Goal: Information Seeking & Learning: Learn about a topic

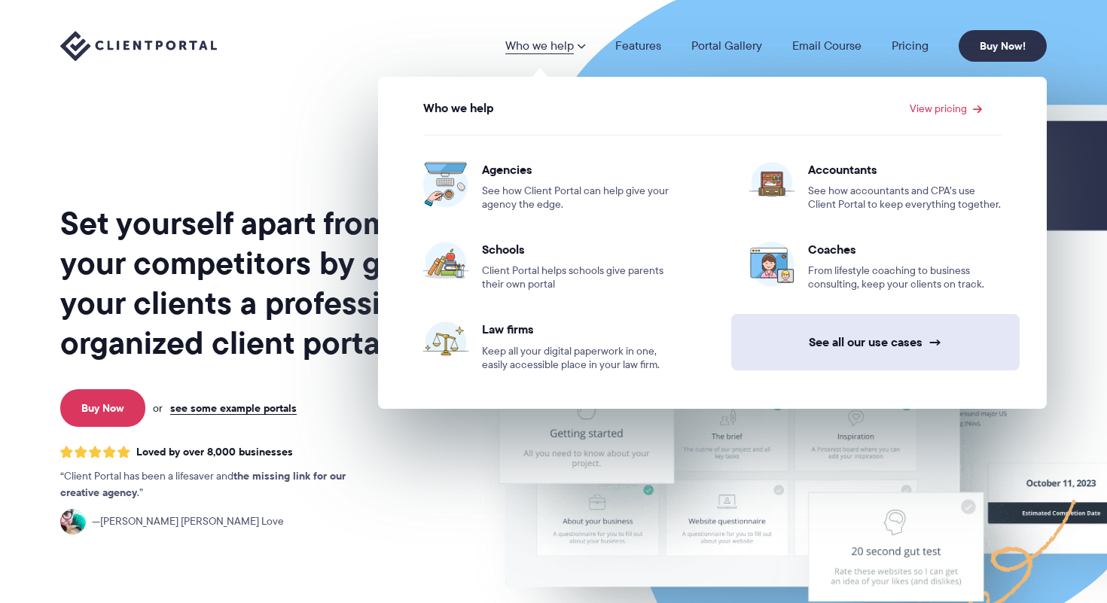
click at [846, 337] on link "See all our use cases →" at bounding box center [875, 342] width 288 height 56
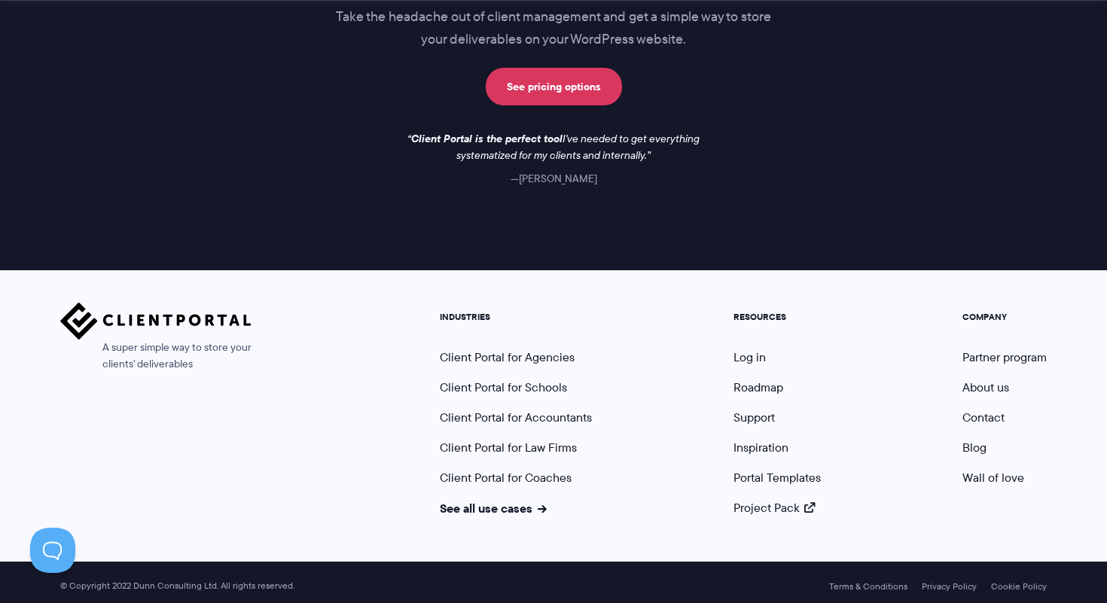
scroll to position [1318, 0]
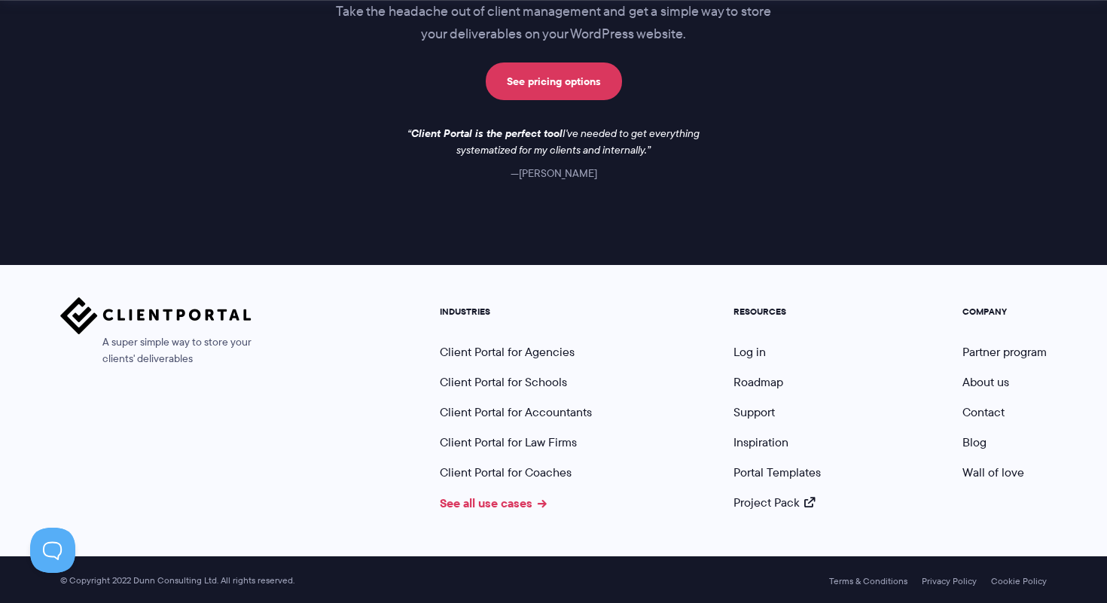
click at [505, 499] on link "See all use cases" at bounding box center [493, 503] width 107 height 18
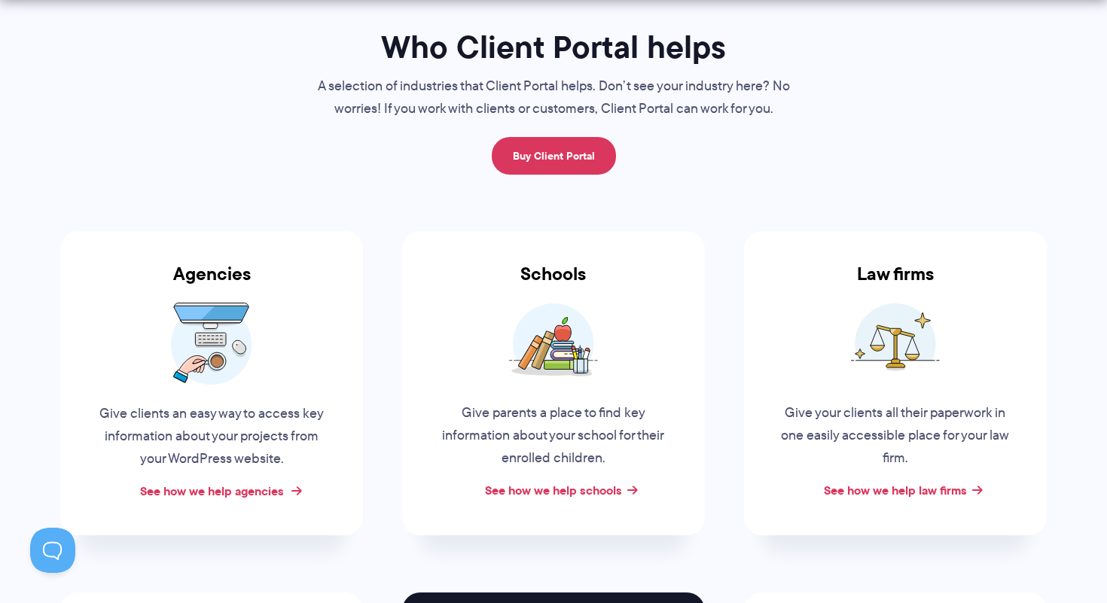
scroll to position [123, 0]
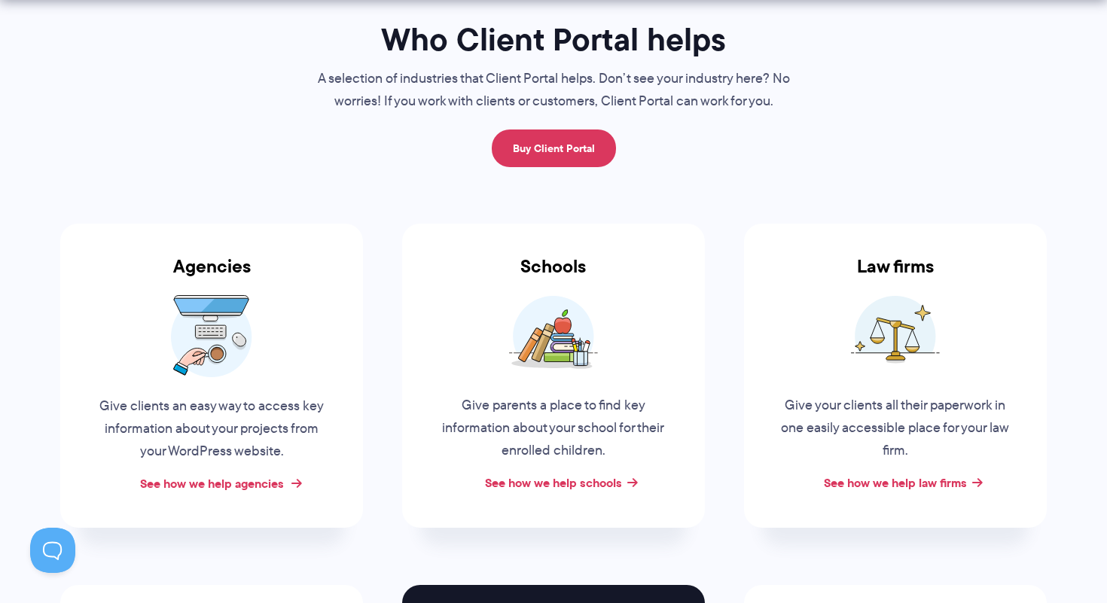
click at [238, 479] on link "See how we help agencies" at bounding box center [212, 483] width 144 height 18
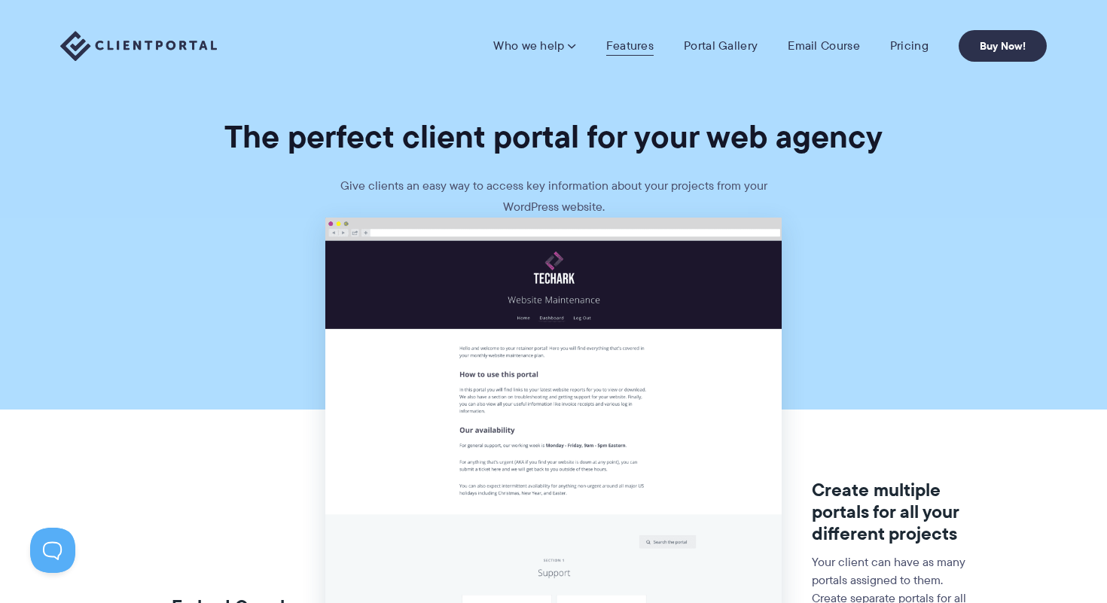
click at [642, 47] on link "Features" at bounding box center [629, 45] width 47 height 15
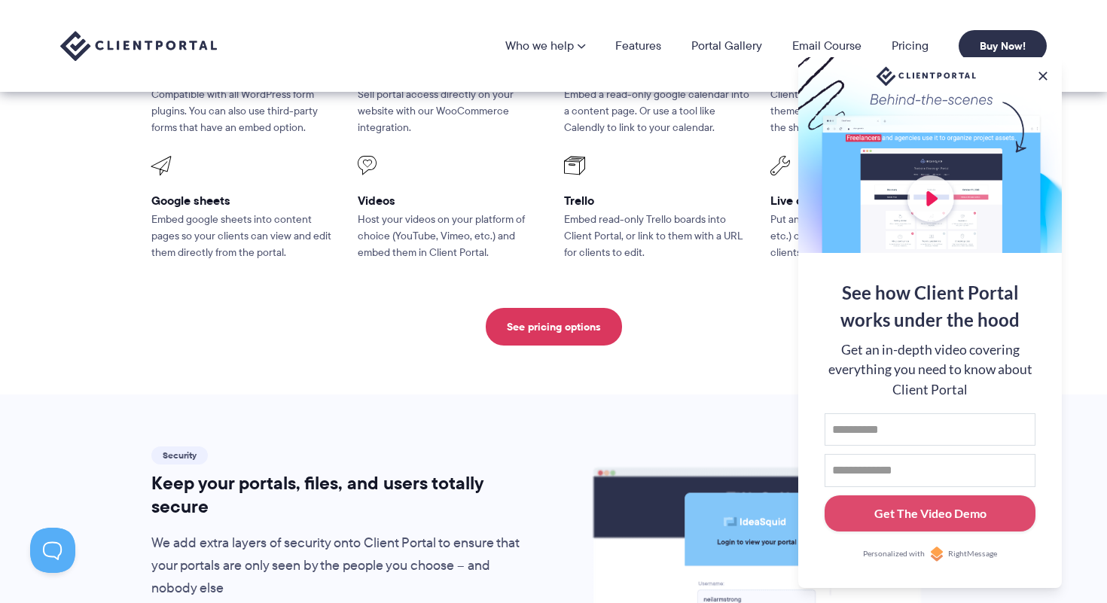
scroll to position [2120, 0]
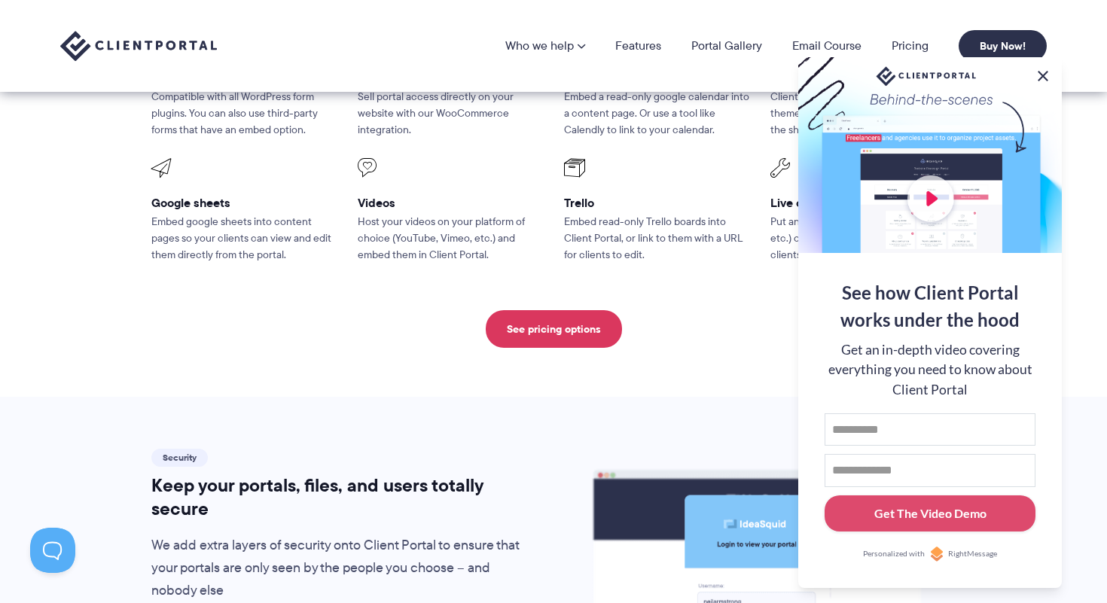
click at [1043, 69] on button at bounding box center [1043, 76] width 18 height 18
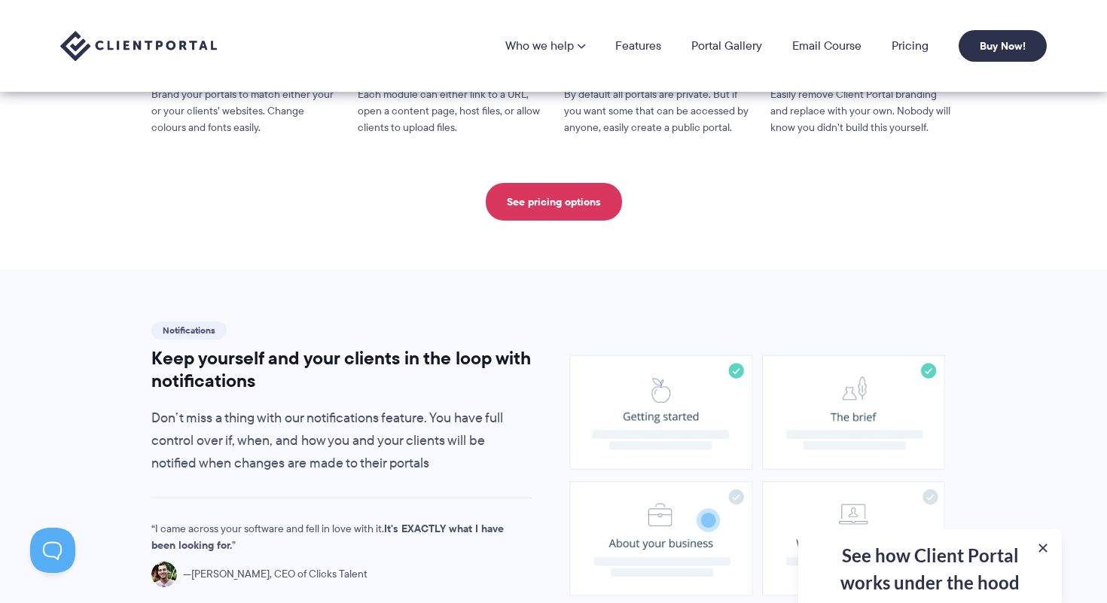
scroll to position [825, 0]
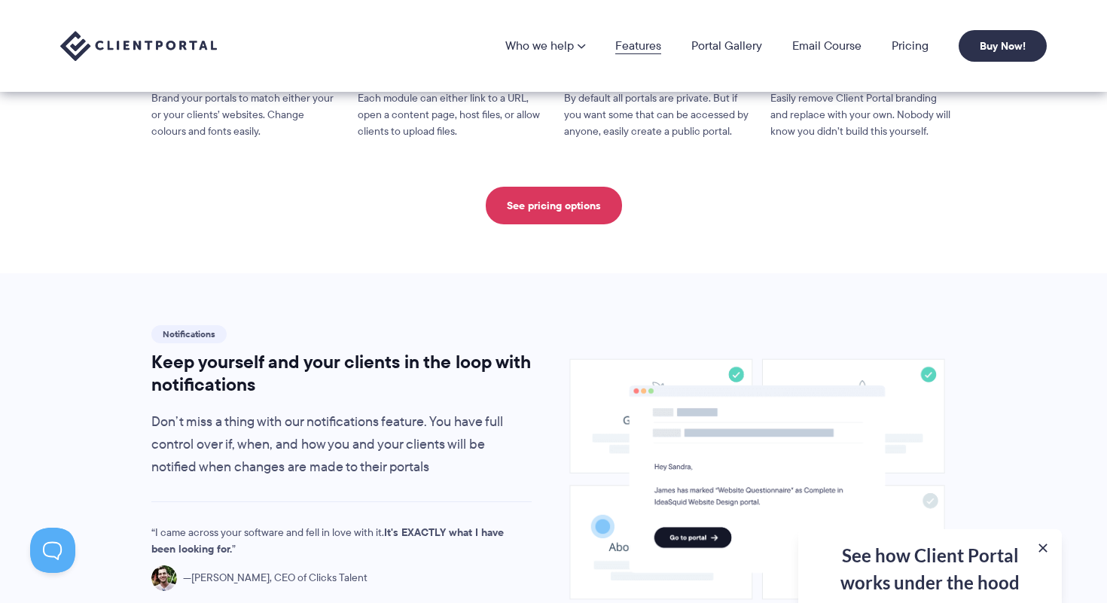
click at [646, 44] on link "Features" at bounding box center [638, 46] width 46 height 12
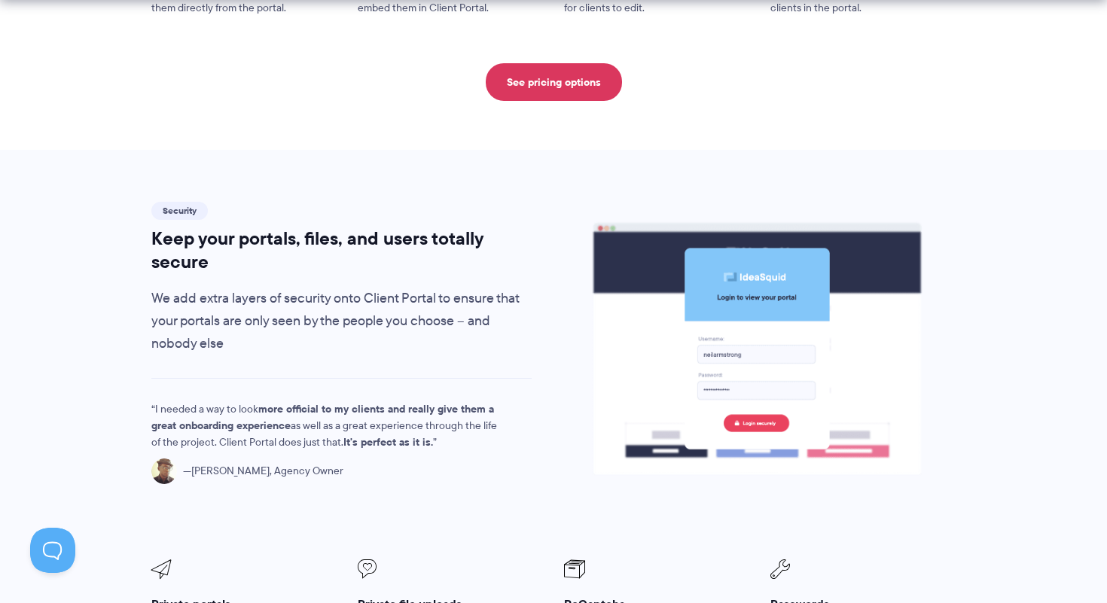
scroll to position [2370, 0]
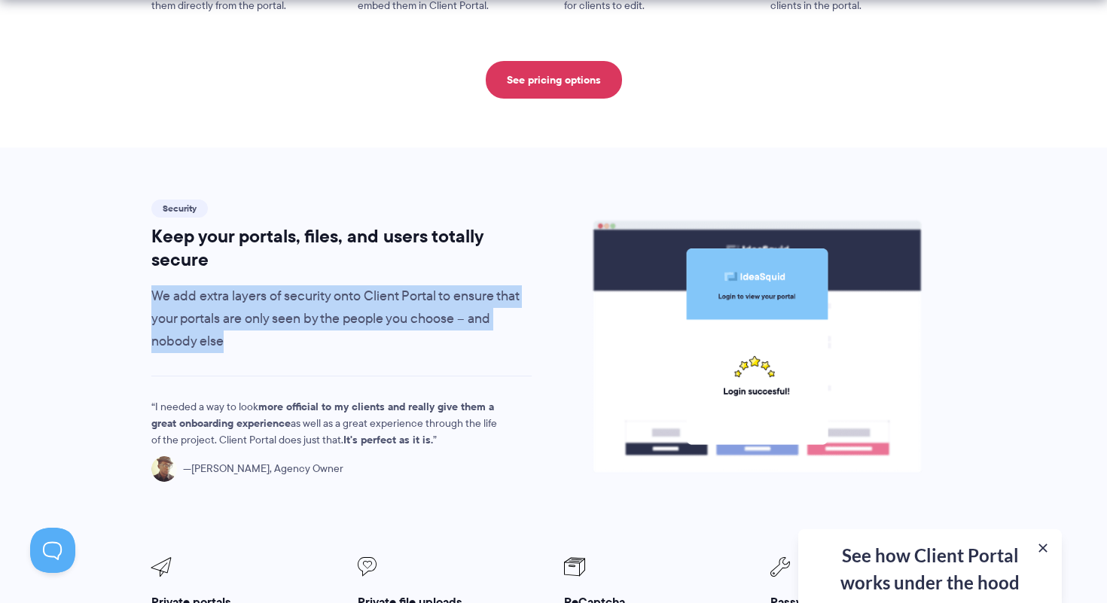
drag, startPoint x: 166, startPoint y: 256, endPoint x: 295, endPoint y: 300, distance: 136.9
click at [294, 300] on p "We add extra layers of security onto Client Portal to ensure that your portals …" at bounding box center [341, 319] width 380 height 68
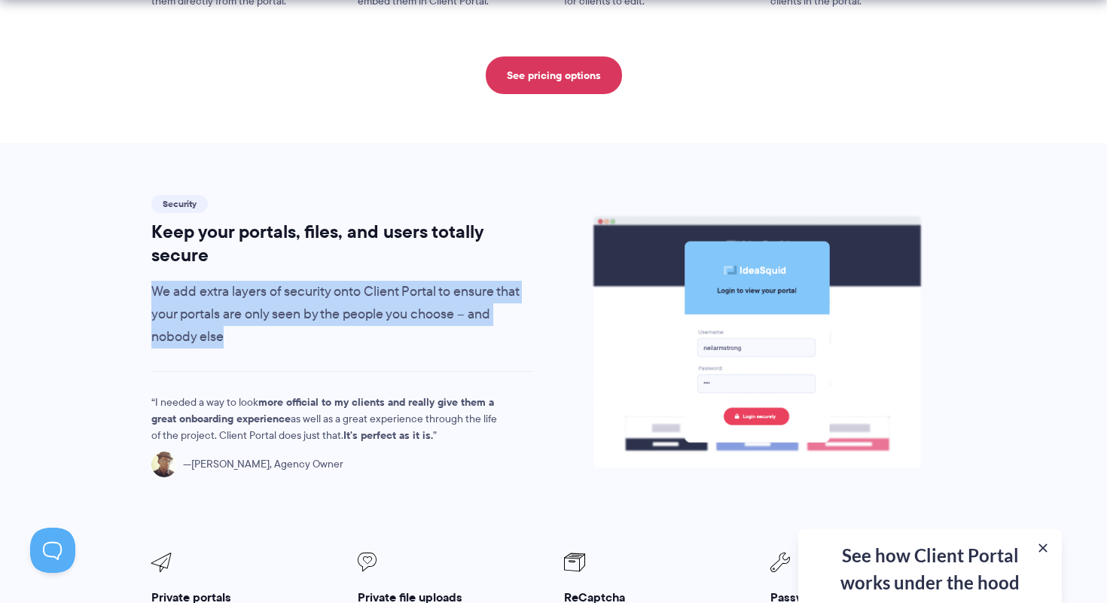
scroll to position [2381, 0]
